Goal: Task Accomplishment & Management: Complete application form

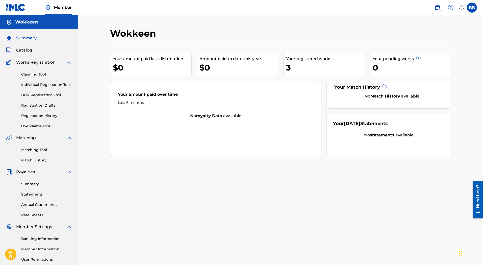
click at [304, 66] on div "3" at bounding box center [325, 67] width 78 height 11
click at [287, 68] on div "3" at bounding box center [325, 67] width 78 height 11
click at [288, 65] on div "3" at bounding box center [325, 67] width 78 height 11
click at [45, 116] on link "Registration History" at bounding box center [46, 115] width 51 height 5
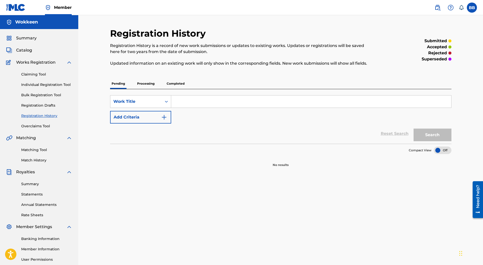
click at [171, 84] on p "Completed" at bounding box center [175, 83] width 21 height 11
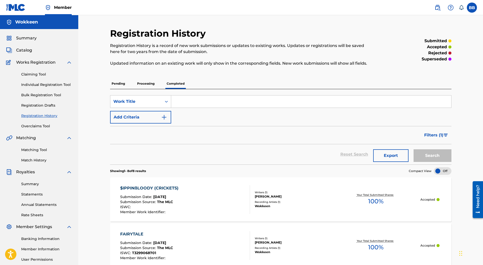
click at [141, 82] on p "Processing" at bounding box center [146, 83] width 20 height 11
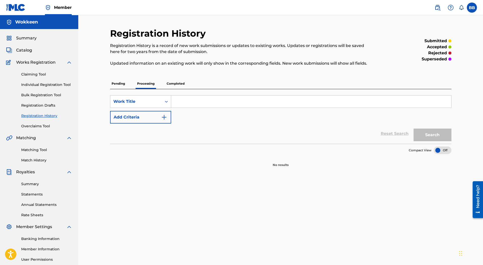
click at [114, 85] on p "Pending" at bounding box center [118, 83] width 16 height 11
click at [39, 87] on link "Individual Registration Tool" at bounding box center [46, 84] width 51 height 5
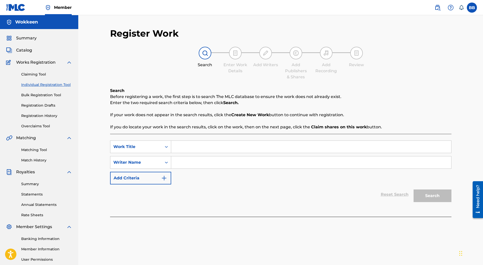
click at [197, 145] on input "Search Form" at bounding box center [311, 147] width 280 height 12
type input "Wiggin@ht!"
click at [200, 162] on input "Search Form" at bounding box center [311, 162] width 280 height 12
type input "Brady Brozell"
click at [429, 199] on button "Search" at bounding box center [432, 195] width 38 height 13
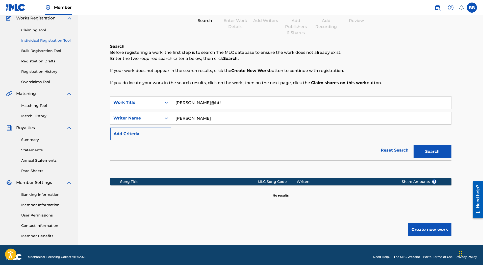
scroll to position [48, 0]
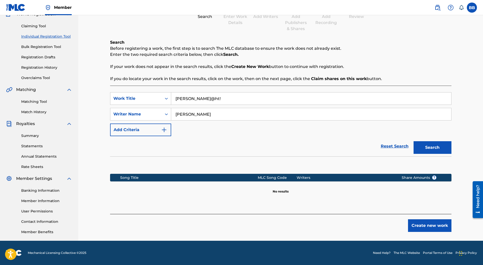
click at [437, 224] on button "Create new work" at bounding box center [429, 225] width 43 height 13
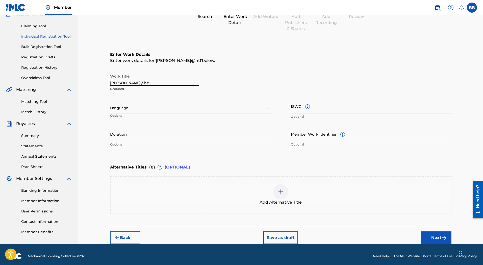
click at [130, 106] on div at bounding box center [190, 108] width 161 height 6
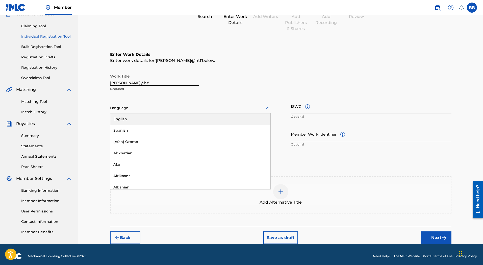
click at [125, 117] on div "English" at bounding box center [190, 118] width 160 height 11
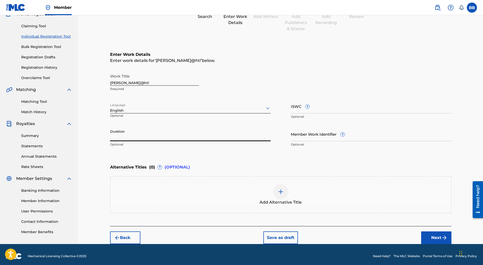
click at [130, 137] on input "Duration" at bounding box center [190, 134] width 161 height 14
type input "02:11"
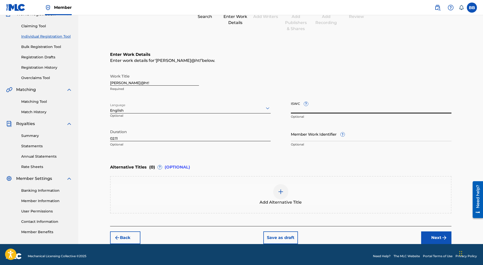
paste input "T3343253232"
type input "T3343253232"
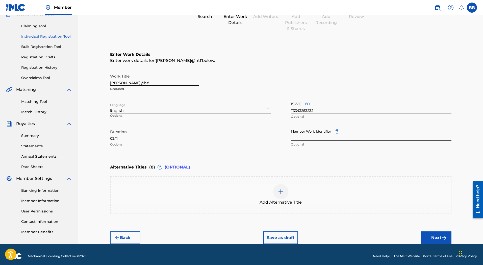
click at [309, 137] on input "Member Work Identifier ?" at bounding box center [371, 134] width 161 height 14
paste input "7325447"
type input "7325447`"
click at [296, 193] on div "Add Alternative Title" at bounding box center [281, 194] width 340 height 21
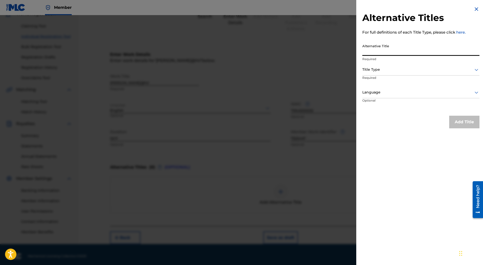
click at [375, 48] on input "Alternative Title" at bounding box center [420, 48] width 117 height 14
type input "WigginAht!"
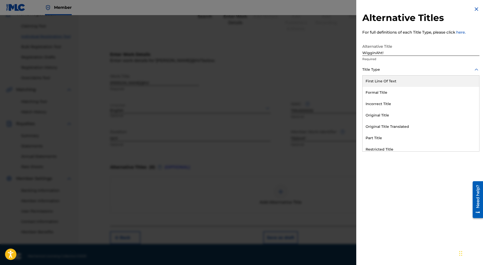
click at [391, 74] on div "Title Type" at bounding box center [420, 69] width 117 height 11
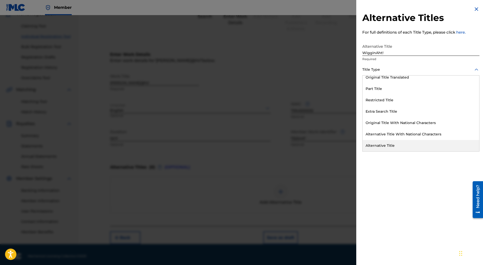
click at [392, 144] on div "Alternative Title" at bounding box center [420, 145] width 117 height 11
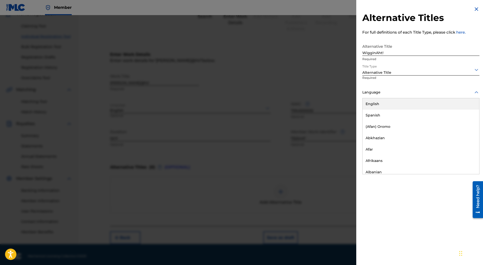
click at [369, 94] on div at bounding box center [420, 92] width 117 height 6
click at [375, 105] on div "English" at bounding box center [420, 103] width 117 height 11
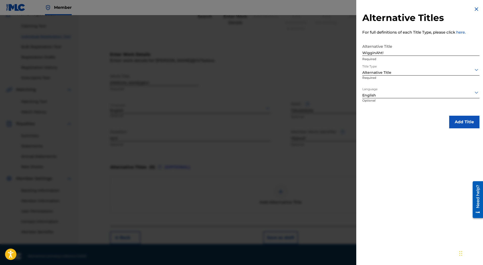
click at [467, 122] on button "Add Title" at bounding box center [464, 122] width 30 height 13
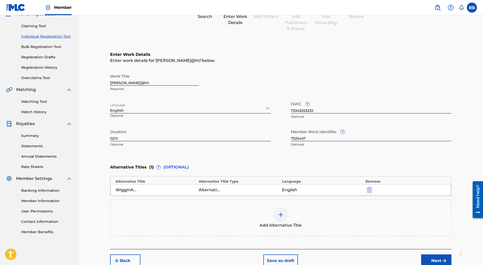
click at [291, 203] on div "Add Alternative Title" at bounding box center [280, 217] width 341 height 37
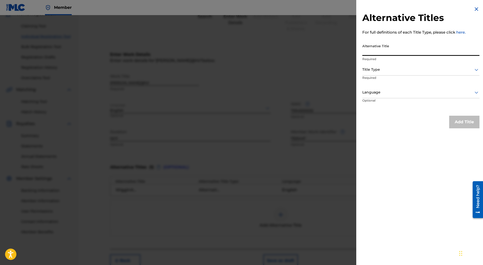
click at [371, 49] on input "Alternative Title" at bounding box center [420, 48] width 117 height 14
type input "Wiggin Out!"
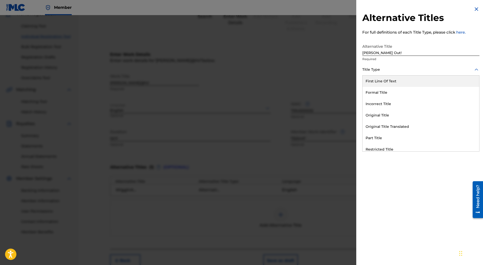
click at [372, 70] on div at bounding box center [420, 69] width 117 height 6
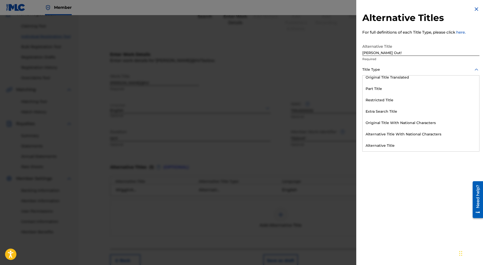
drag, startPoint x: 476, startPoint y: 101, endPoint x: 3, endPoint y: 11, distance: 481.2
click at [384, 143] on div "Alternative Title" at bounding box center [420, 145] width 117 height 11
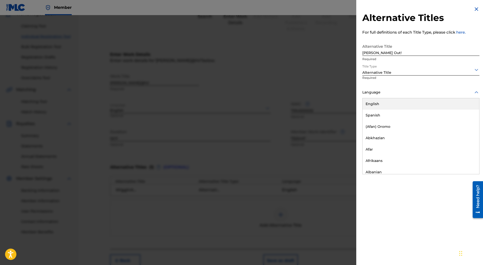
click at [378, 93] on div at bounding box center [420, 92] width 117 height 6
click at [374, 102] on div "English" at bounding box center [420, 103] width 117 height 11
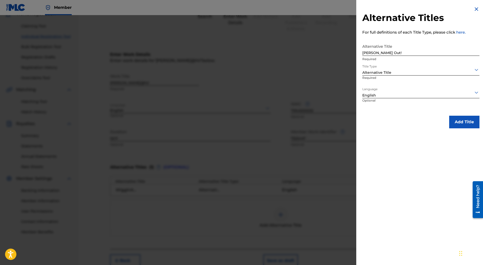
click at [462, 124] on button "Add Title" at bounding box center [464, 122] width 30 height 13
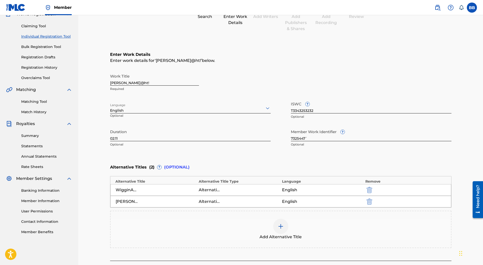
click at [268, 232] on div "Add Alternative Title" at bounding box center [281, 229] width 340 height 21
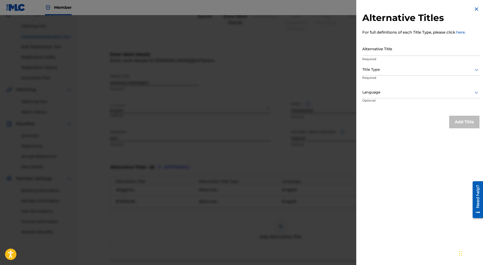
click at [388, 51] on input "Alternative Title" at bounding box center [420, 48] width 117 height 14
type input "WigginOut!"
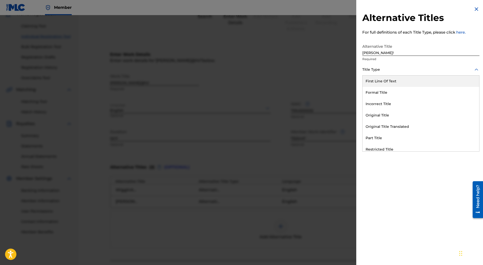
click at [386, 72] on div at bounding box center [420, 69] width 117 height 6
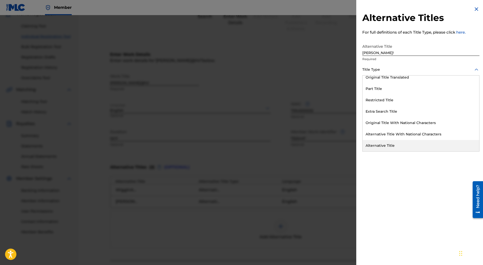
click at [367, 140] on div "Alternative Title" at bounding box center [420, 145] width 117 height 11
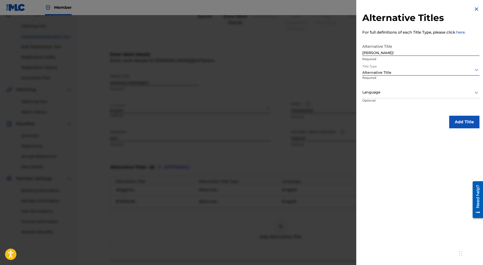
click at [367, 92] on div at bounding box center [420, 92] width 117 height 6
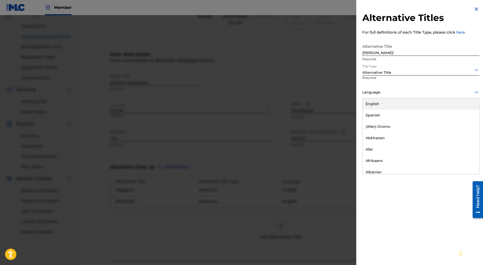
click at [392, 103] on div "English" at bounding box center [420, 103] width 117 height 11
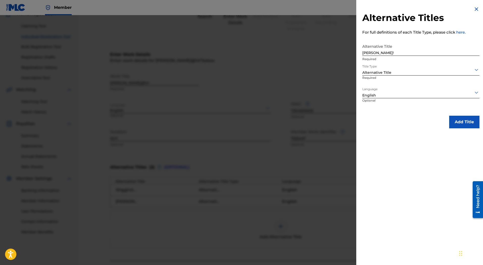
click at [454, 120] on button "Add Title" at bounding box center [464, 122] width 30 height 13
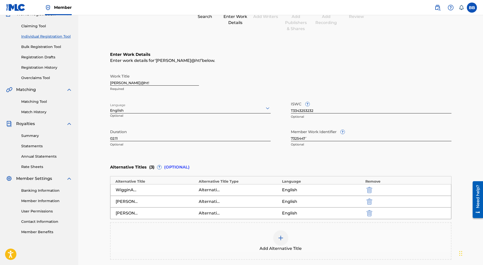
scroll to position [98, 0]
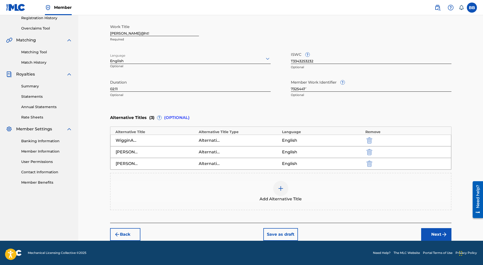
drag, startPoint x: 484, startPoint y: 143, endPoint x: 1, endPoint y: 28, distance: 496.6
click at [437, 234] on button "Next" at bounding box center [436, 234] width 30 height 13
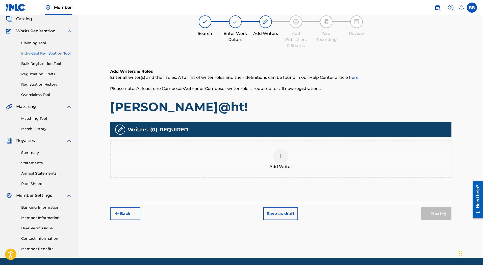
scroll to position [23, 0]
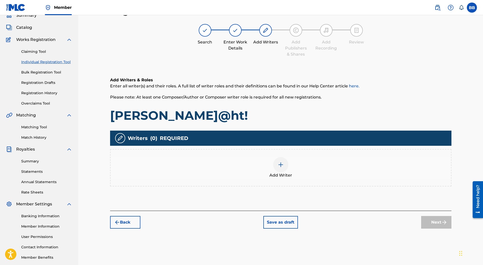
click at [300, 164] on div "Add Writer" at bounding box center [281, 167] width 340 height 21
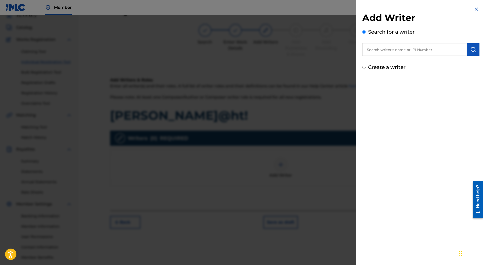
click at [375, 71] on div "Create a writer" at bounding box center [420, 67] width 117 height 8
click at [361, 70] on div "Add Writer Search for a writer Create a writer" at bounding box center [420, 38] width 129 height 77
click at [363, 69] on input "Create a writer" at bounding box center [363, 67] width 3 height 3
radio input "false"
radio input "true"
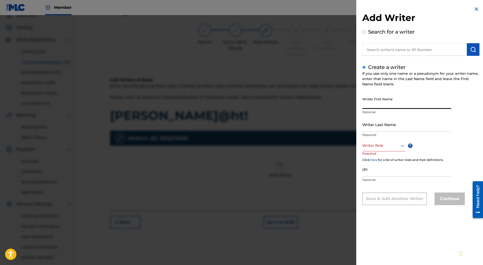
click at [378, 102] on input "Writer First Name" at bounding box center [406, 101] width 89 height 14
type input "[PERSON_NAME]"
click at [367, 122] on input "Writer Last Name" at bounding box center [406, 124] width 89 height 14
type input "[PERSON_NAME]"
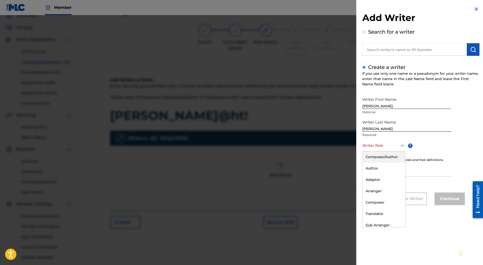
click at [370, 144] on div at bounding box center [383, 145] width 43 height 6
click at [372, 159] on div "Composer/Author" at bounding box center [383, 156] width 43 height 11
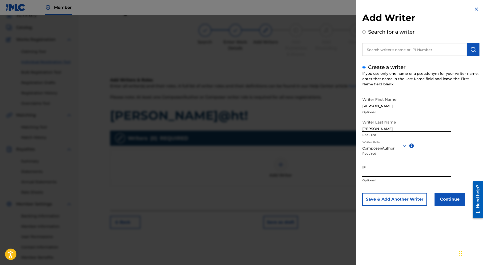
click at [364, 172] on input "IPI" at bounding box center [406, 170] width 89 height 14
paste input "1225261390"
type input "1225261390"
click at [448, 198] on button "Continue" at bounding box center [449, 199] width 30 height 13
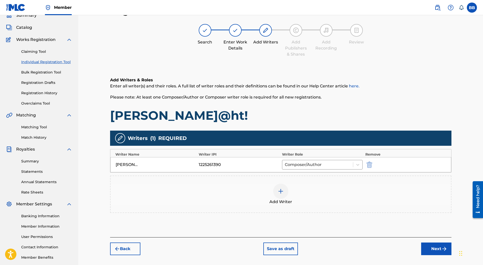
click at [284, 194] on div at bounding box center [280, 190] width 15 height 15
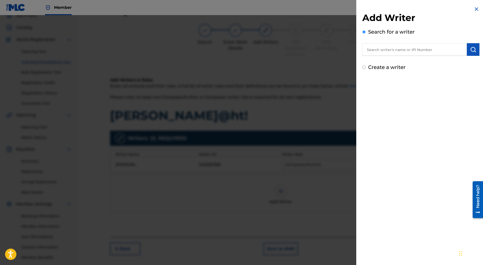
click at [473, 8] on img at bounding box center [476, 9] width 6 height 6
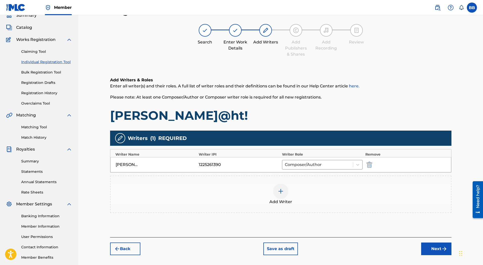
click at [442, 250] on img "submit" at bounding box center [444, 249] width 6 height 6
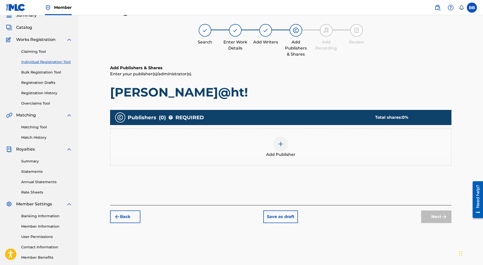
click at [280, 143] on img at bounding box center [281, 144] width 6 height 6
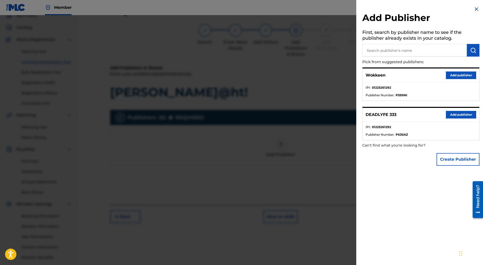
click at [462, 115] on button "Add publisher" at bounding box center [461, 115] width 30 height 8
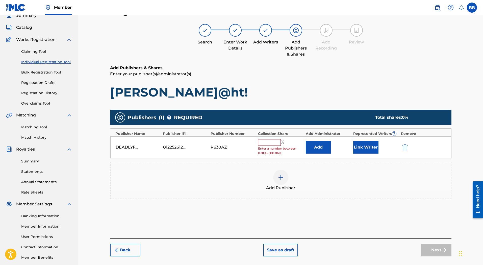
click at [315, 147] on button "Add" at bounding box center [318, 147] width 25 height 13
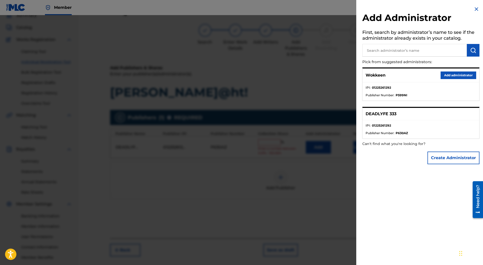
click at [447, 75] on button "Add administrator" at bounding box center [458, 75] width 36 height 8
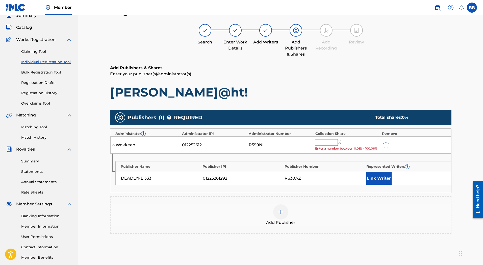
drag, startPoint x: 324, startPoint y: 140, endPoint x: 319, endPoint y: 140, distance: 5.1
click at [322, 140] on input "text" at bounding box center [326, 142] width 23 height 7
type input "100"
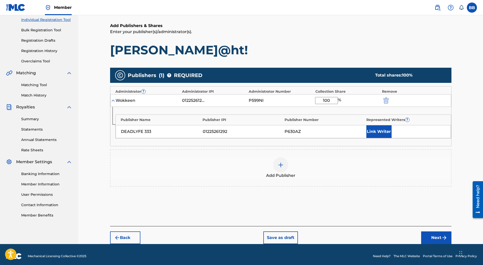
scroll to position [65, 0]
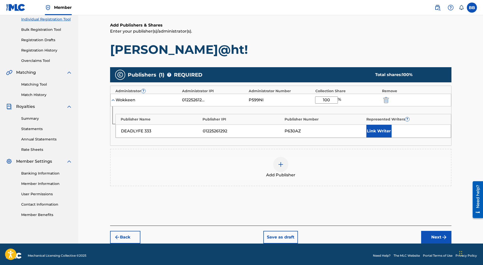
click at [381, 130] on button "Link Writer" at bounding box center [378, 131] width 25 height 13
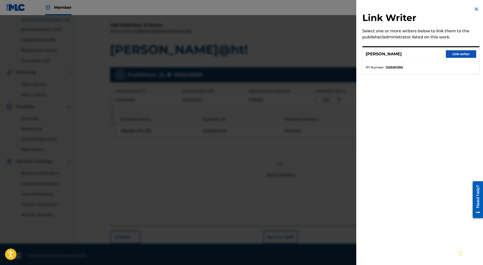
click at [450, 55] on button "Link writer" at bounding box center [461, 54] width 30 height 8
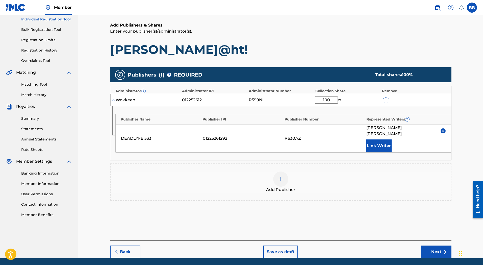
click at [434, 245] on button "Next" at bounding box center [436, 251] width 30 height 13
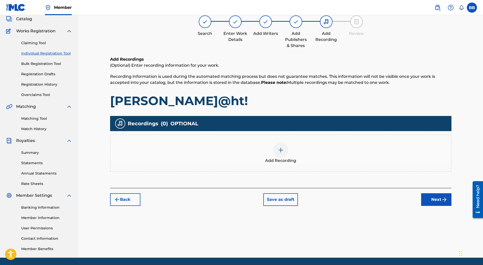
scroll to position [23, 0]
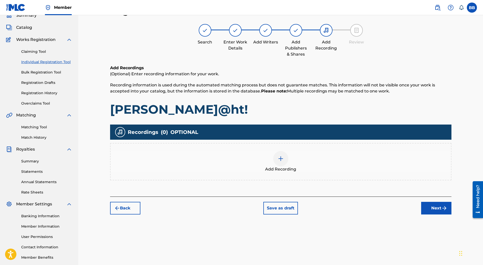
click at [264, 138] on div "Recordings ( 0 ) OPTIONAL" at bounding box center [280, 131] width 341 height 15
click at [271, 166] on span "Add Recording" at bounding box center [280, 169] width 31 height 6
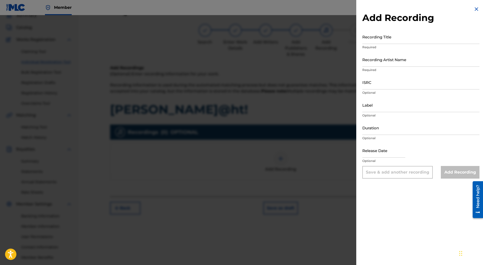
click at [384, 41] on input "Recording Title" at bounding box center [420, 37] width 117 height 14
type input "Wiggin@ht!"
click at [388, 62] on input "Recording Artist Name" at bounding box center [420, 59] width 117 height 14
type input "Wokkeen"
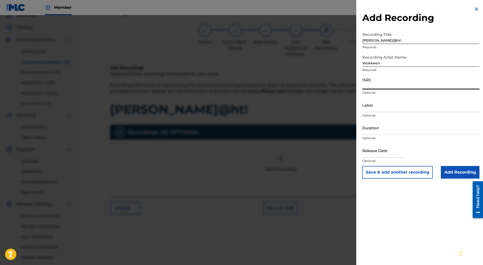
click at [378, 85] on input "ISRC" at bounding box center [420, 82] width 117 height 14
paste input "QZWFS2587418"
type input "QZWFS2587418"
click at [384, 106] on input "Label" at bounding box center [420, 105] width 117 height 14
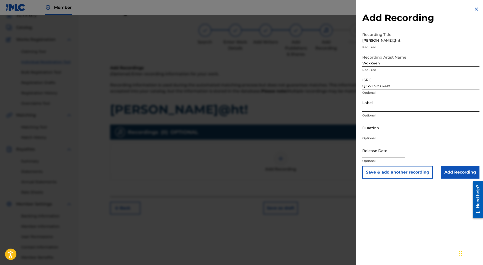
type input "DeadLyfe LLC"
click at [385, 129] on input "Duration" at bounding box center [420, 127] width 117 height 14
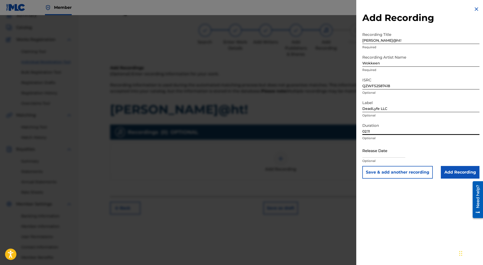
type input "02:11"
click at [366, 155] on input "text" at bounding box center [383, 150] width 43 height 14
select select "7"
select select "2025"
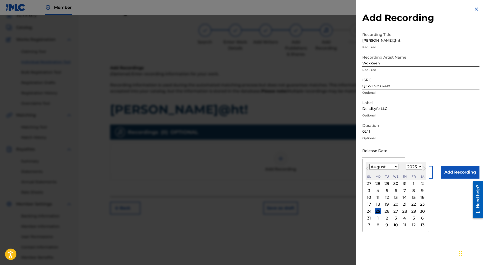
click at [424, 168] on span "Next Month" at bounding box center [424, 169] width 0 height 8
select select "8"
click at [379, 189] on div "8" at bounding box center [378, 190] width 6 height 6
type input "September 8 2025"
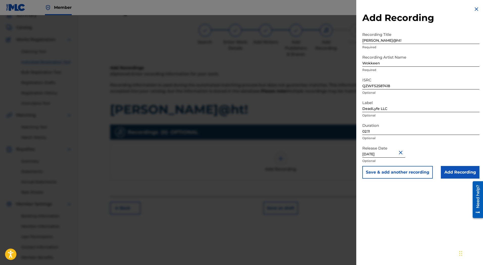
click at [462, 171] on input "Add Recording" at bounding box center [460, 172] width 39 height 13
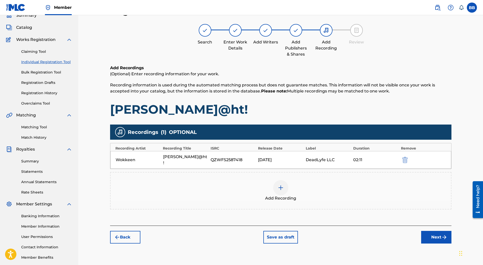
click at [439, 231] on button "Next" at bounding box center [436, 237] width 30 height 13
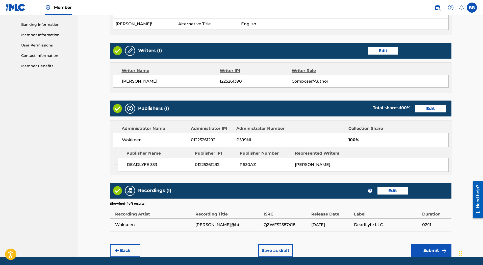
scroll to position [230, 0]
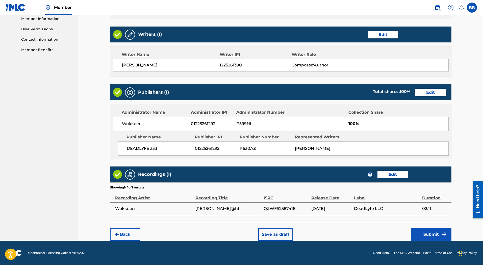
drag, startPoint x: 483, startPoint y: 89, endPoint x: 10, endPoint y: 35, distance: 476.9
click at [427, 232] on button "Submit" at bounding box center [431, 234] width 40 height 13
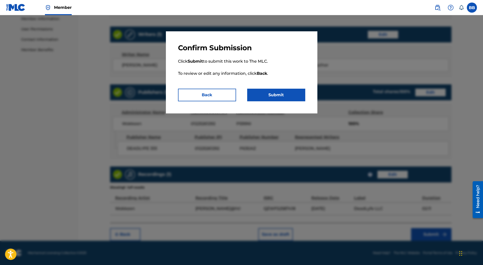
click at [261, 94] on button "Submit" at bounding box center [276, 95] width 58 height 13
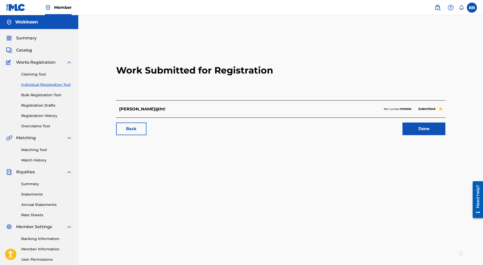
click at [427, 128] on link "Done" at bounding box center [423, 128] width 43 height 13
